Goal: Navigation & Orientation: Understand site structure

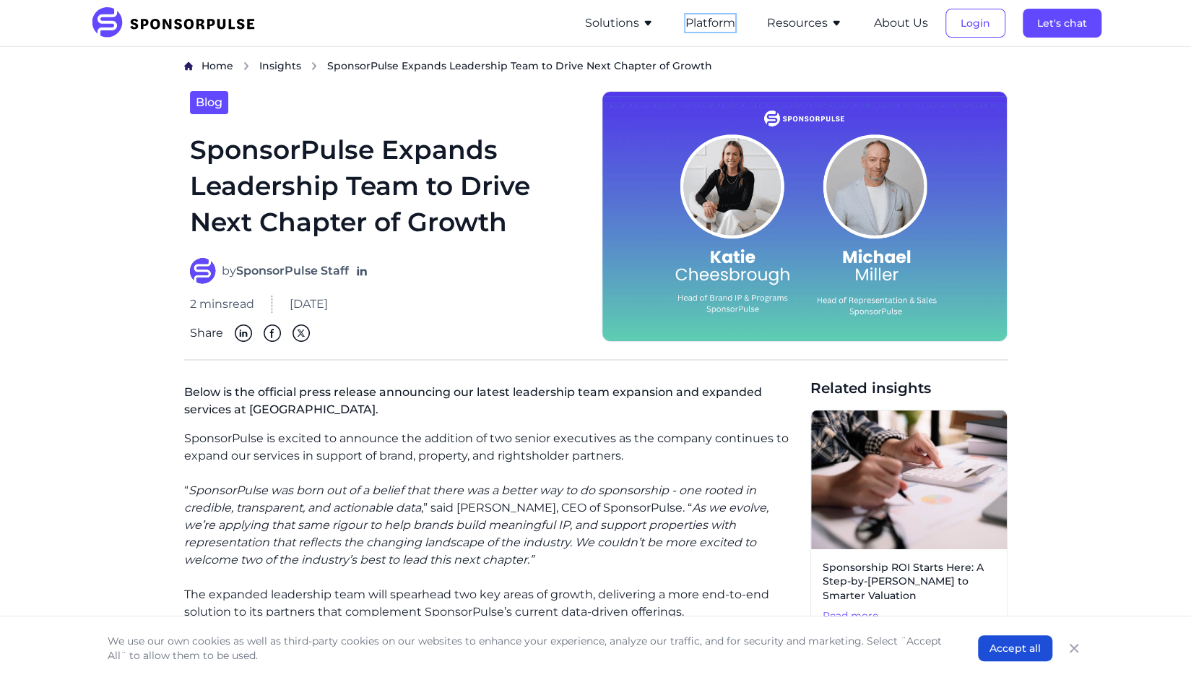
click at [729, 24] on button "Platform" at bounding box center [711, 22] width 50 height 17
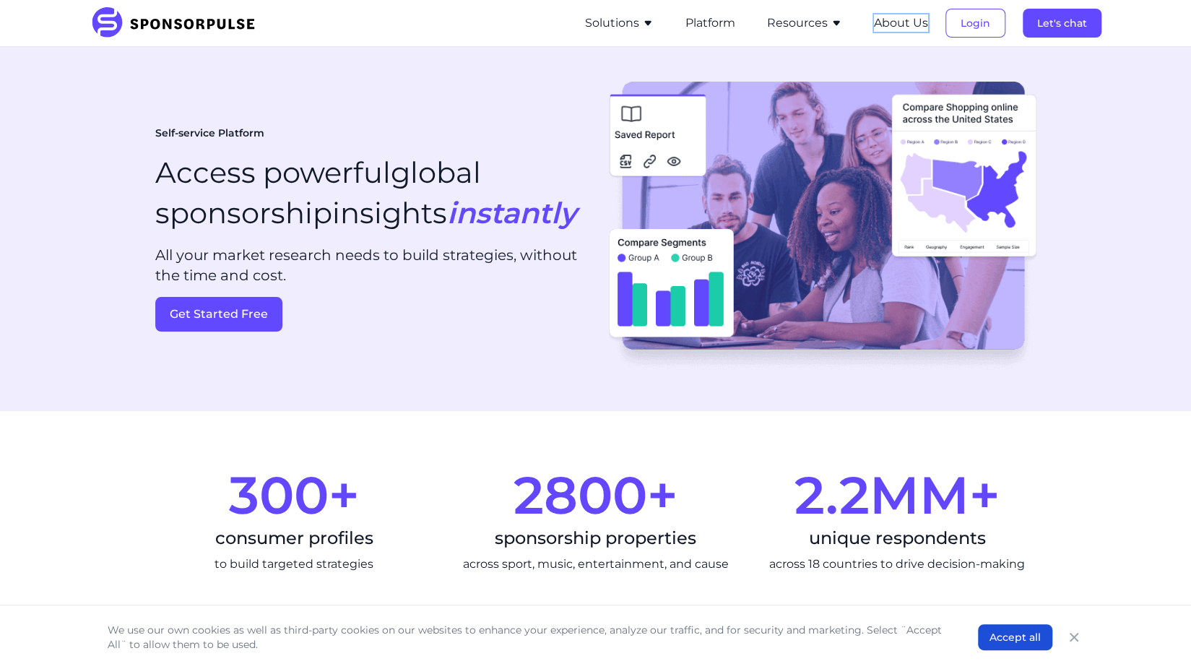
click at [888, 20] on button "About Us" at bounding box center [901, 22] width 54 height 17
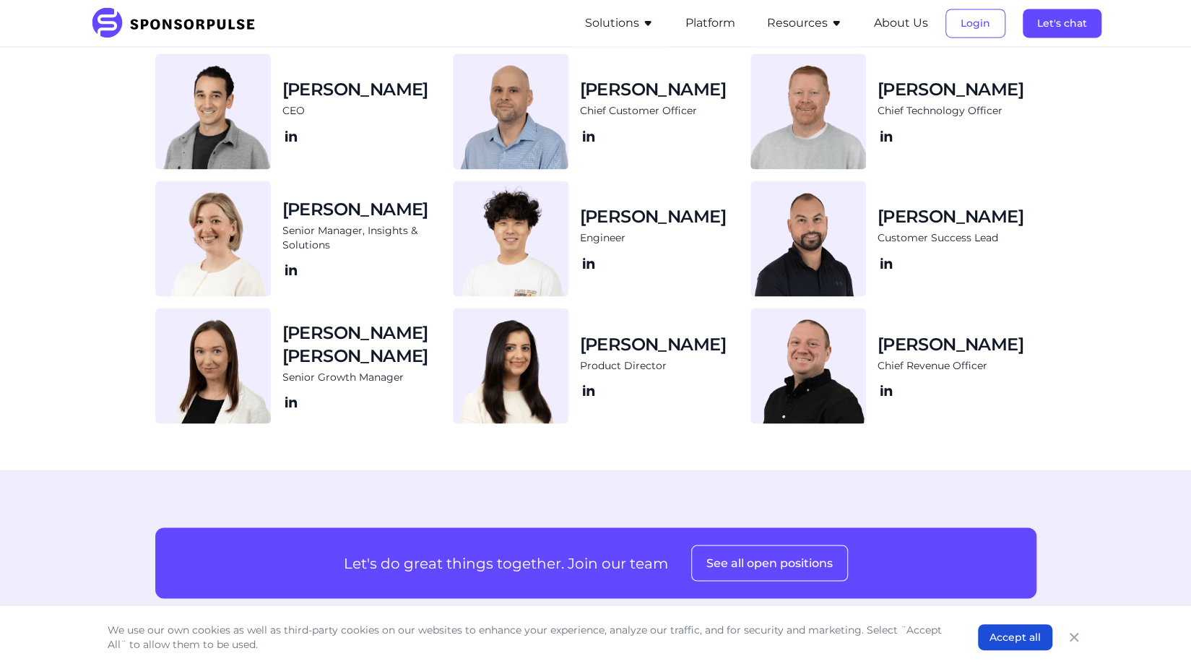
scroll to position [1511, 0]
click at [737, 556] on button "See all open positions" at bounding box center [769, 562] width 157 height 36
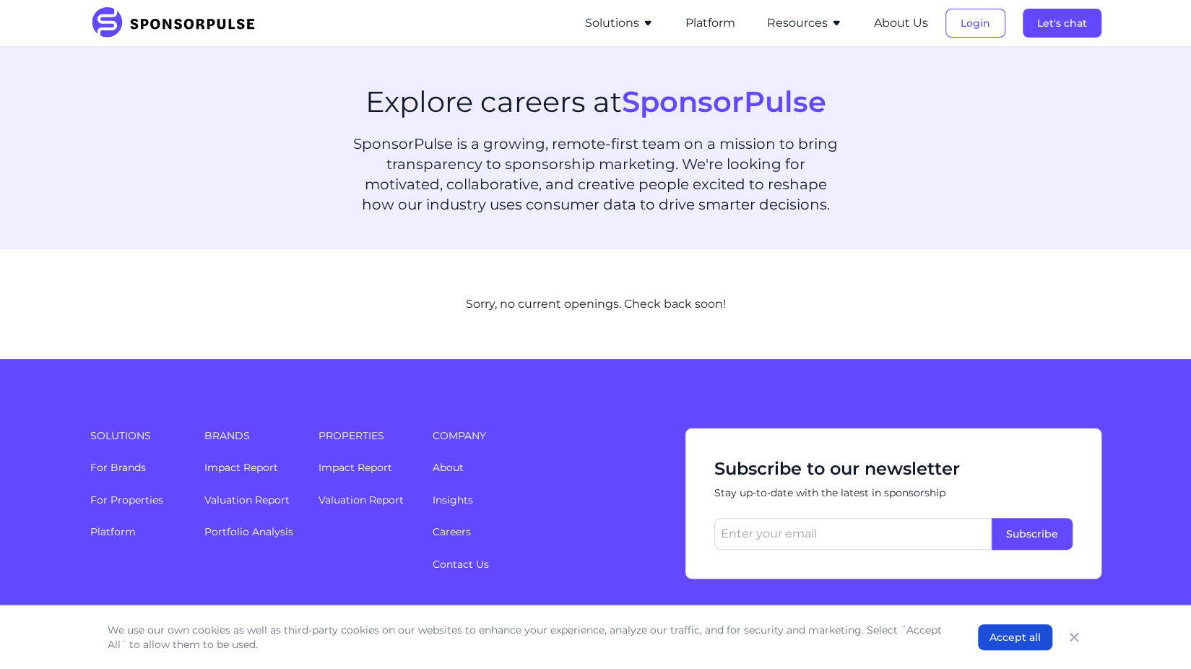
scroll to position [1, 0]
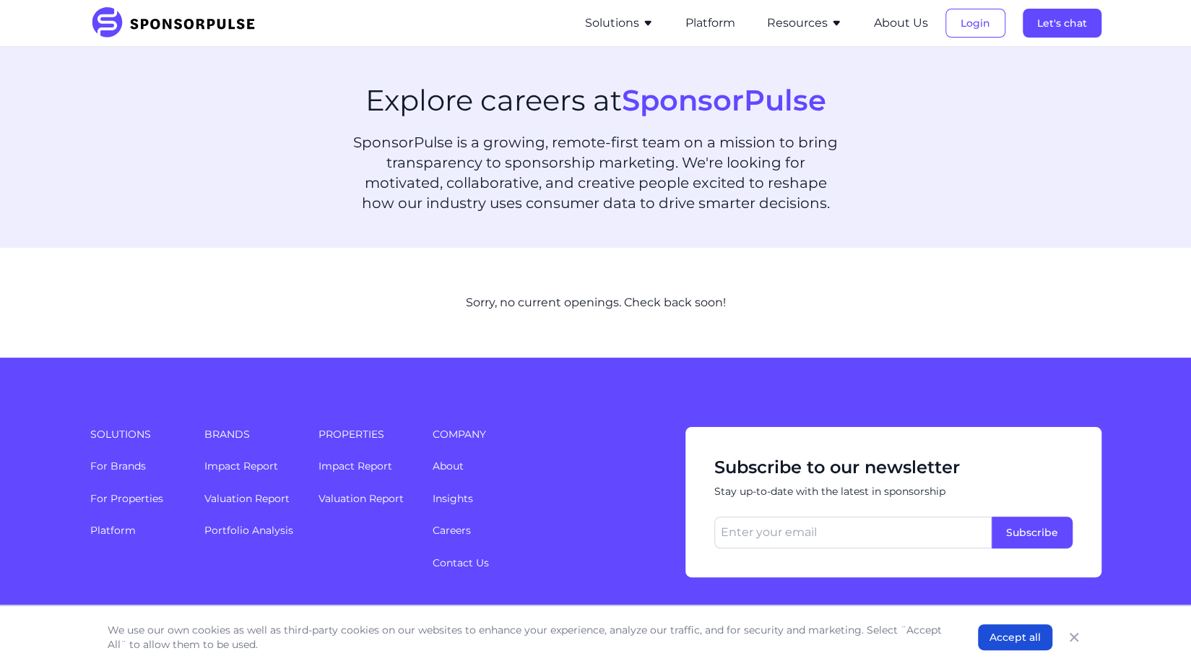
click at [629, 25] on button "Solutions" at bounding box center [619, 22] width 69 height 17
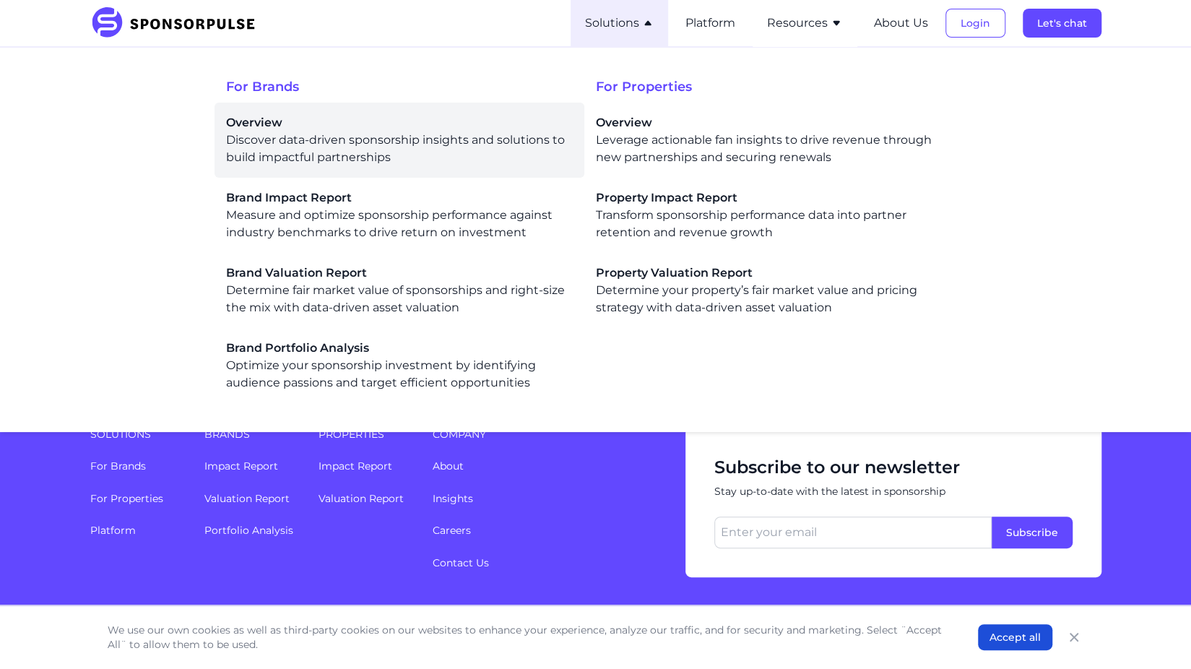
click at [288, 126] on span "Overview" at bounding box center [399, 122] width 347 height 17
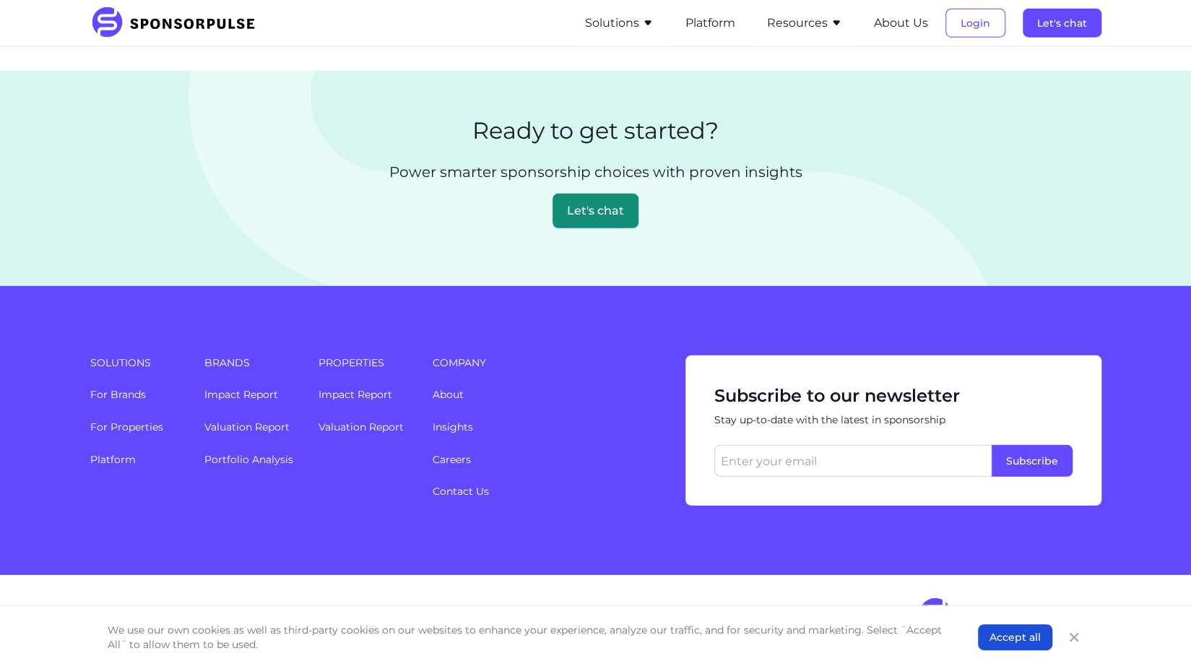
scroll to position [3125, 0]
click at [272, 427] on link "Valuation Report" at bounding box center [246, 426] width 85 height 13
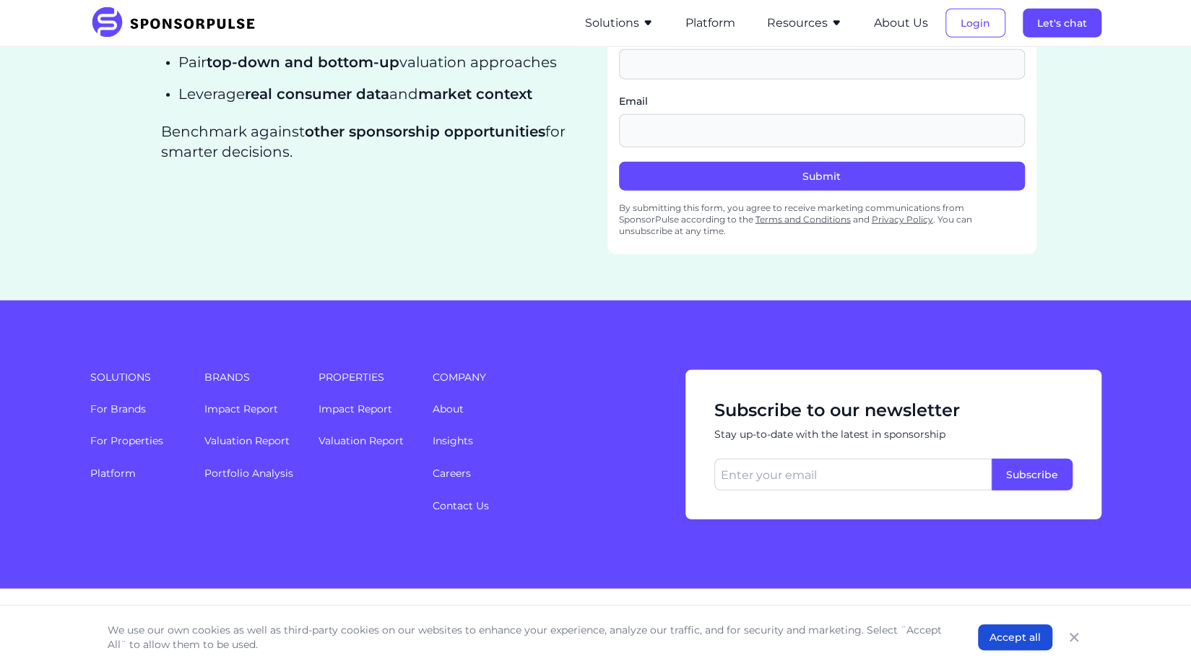
scroll to position [2264, 0]
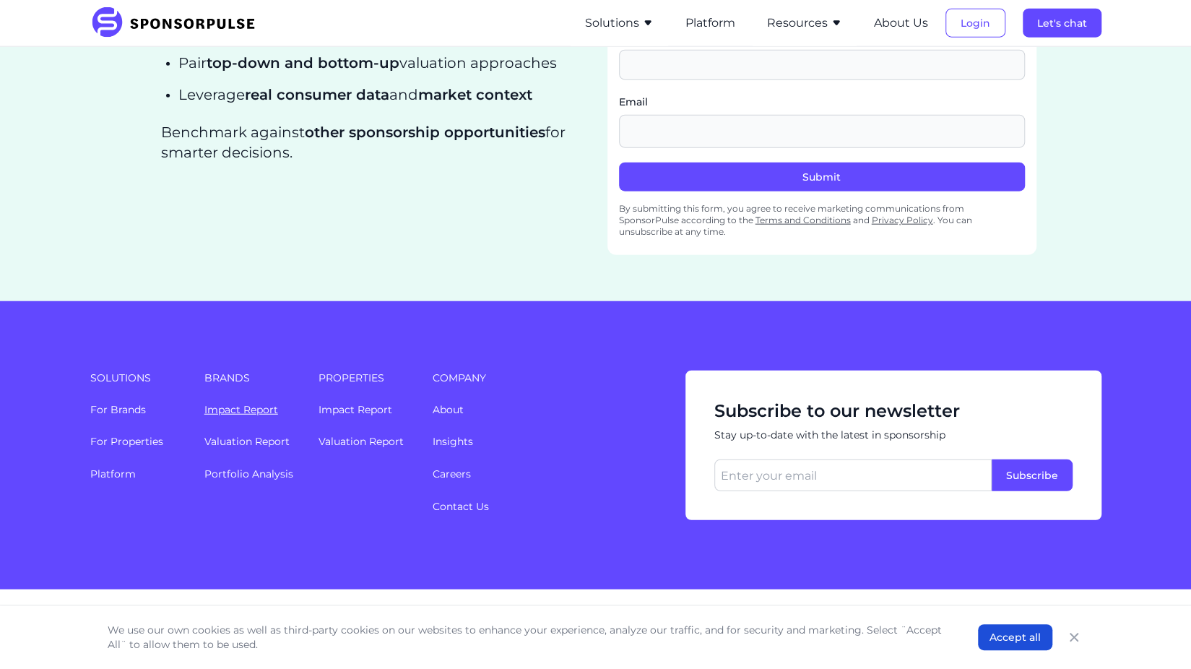
click at [244, 403] on link "Impact Report" at bounding box center [241, 409] width 74 height 13
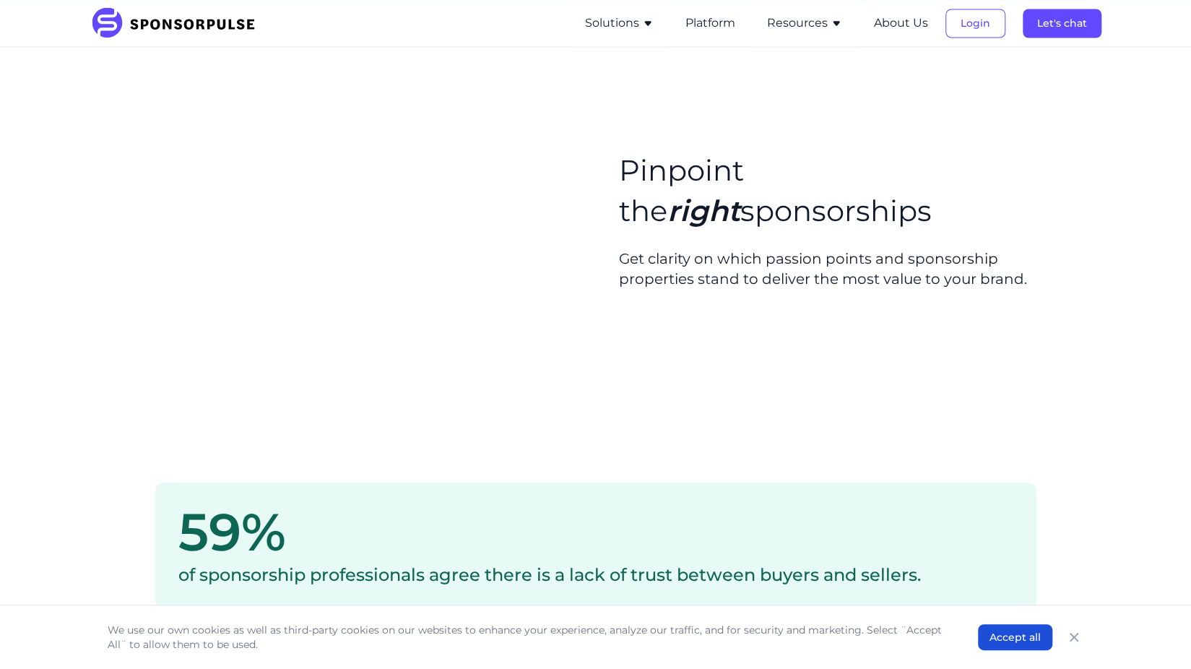
scroll to position [1761, 0]
